Goal: Transaction & Acquisition: Purchase product/service

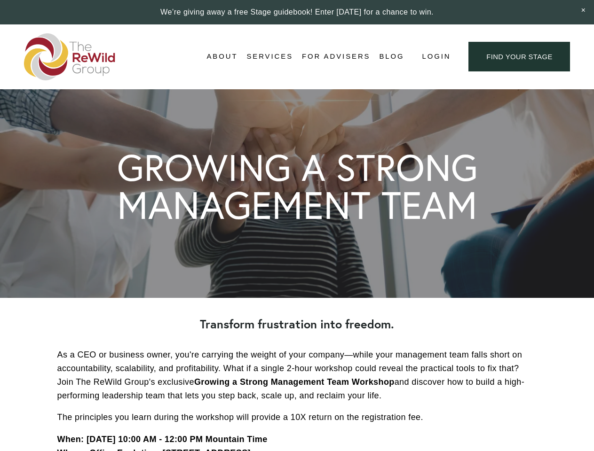
click at [435, 57] on span "Login" at bounding box center [436, 56] width 29 height 13
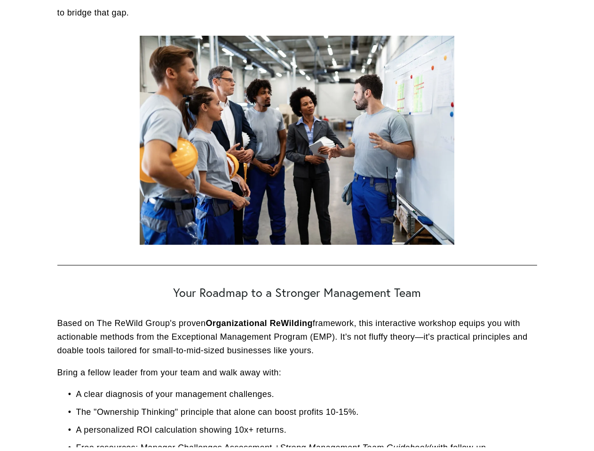
scroll to position [2600, 0]
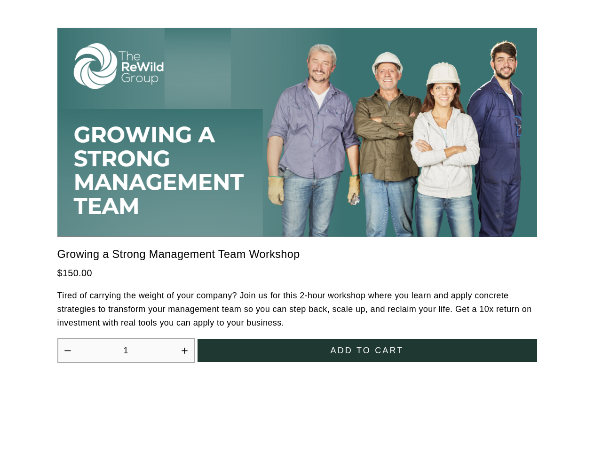
click at [184, 348] on icon "Increase quantity by 1" at bounding box center [184, 351] width 6 height 6
type input "2"
click at [367, 346] on span "Add to cart" at bounding box center [366, 351] width 73 height 10
